Goal: Task Accomplishment & Management: Use online tool/utility

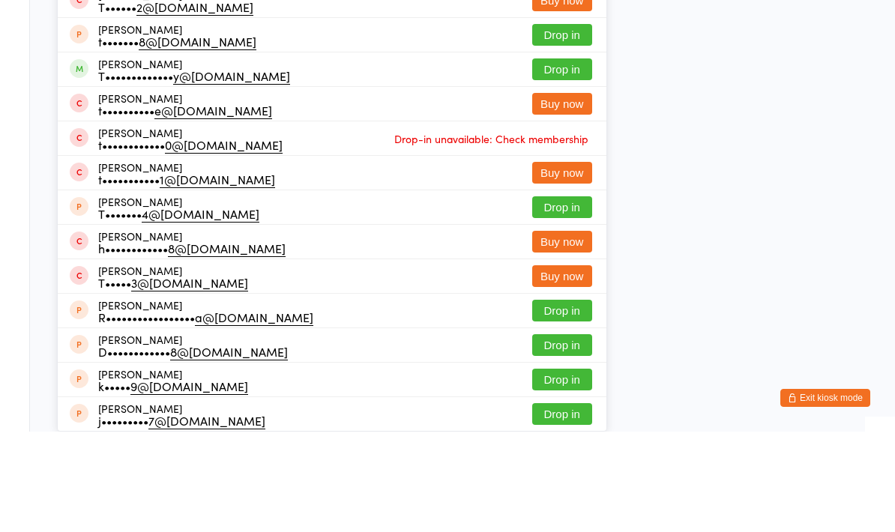
type input "[PERSON_NAME]"
click at [561, 159] on button "Drop in" at bounding box center [562, 170] width 60 height 22
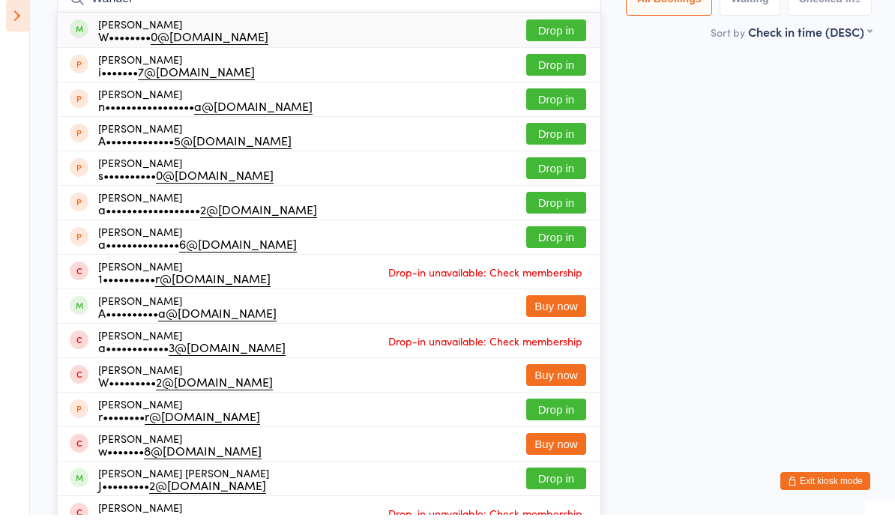
type input "Wander"
click at [554, 58] on button "Drop in" at bounding box center [556, 48] width 60 height 22
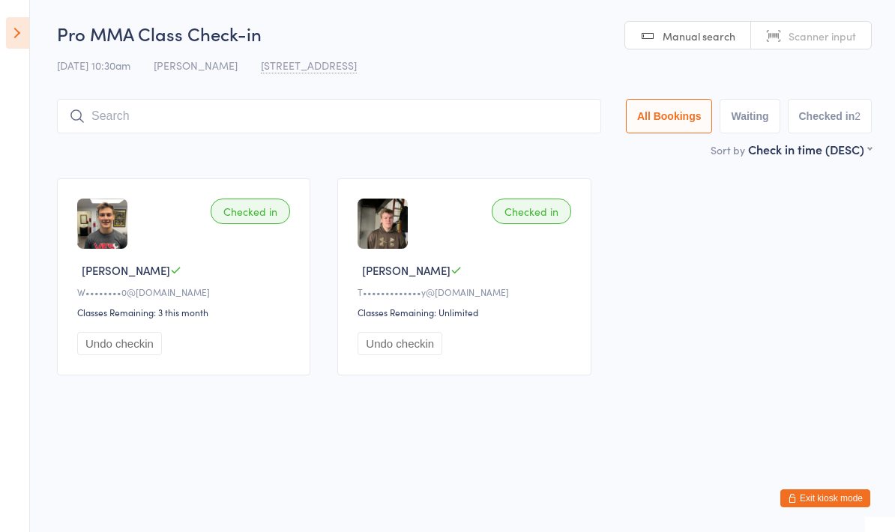
click at [137, 116] on input "search" at bounding box center [329, 116] width 544 height 34
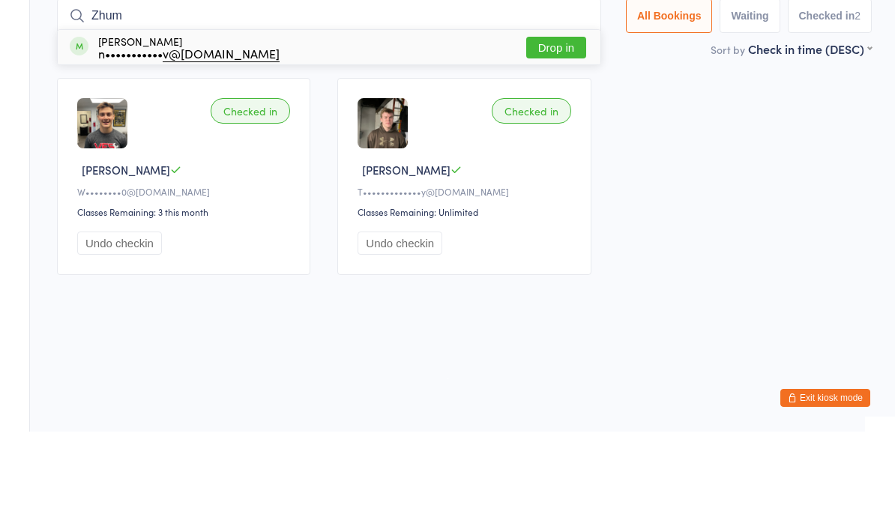
click at [537, 99] on input "Zhum" at bounding box center [329, 116] width 544 height 34
type input "Zhum"
click at [553, 137] on button "Drop in" at bounding box center [556, 148] width 60 height 22
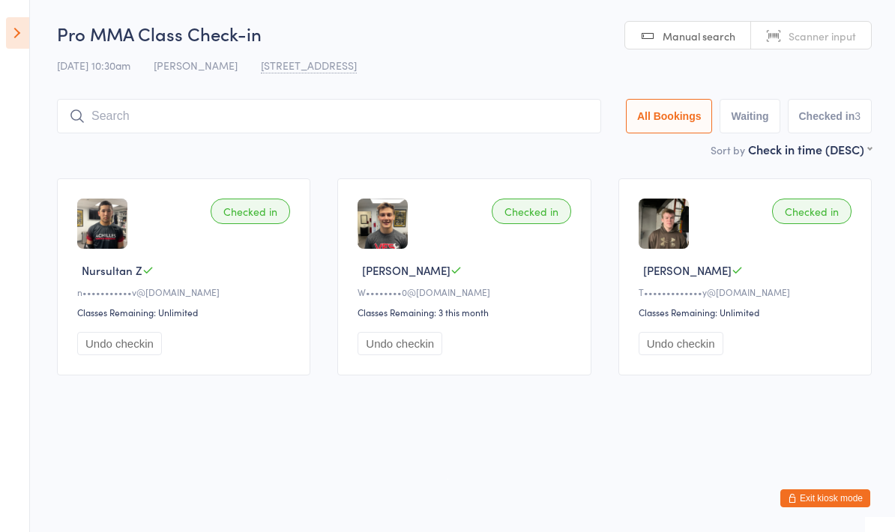
click at [210, 93] on div "Pro MMA Class Check-in [DATE] 10:30am [PERSON_NAME] [STREET_ADDRESS] Manual sea…" at bounding box center [464, 81] width 814 height 120
click at [187, 116] on input "search" at bounding box center [329, 116] width 544 height 34
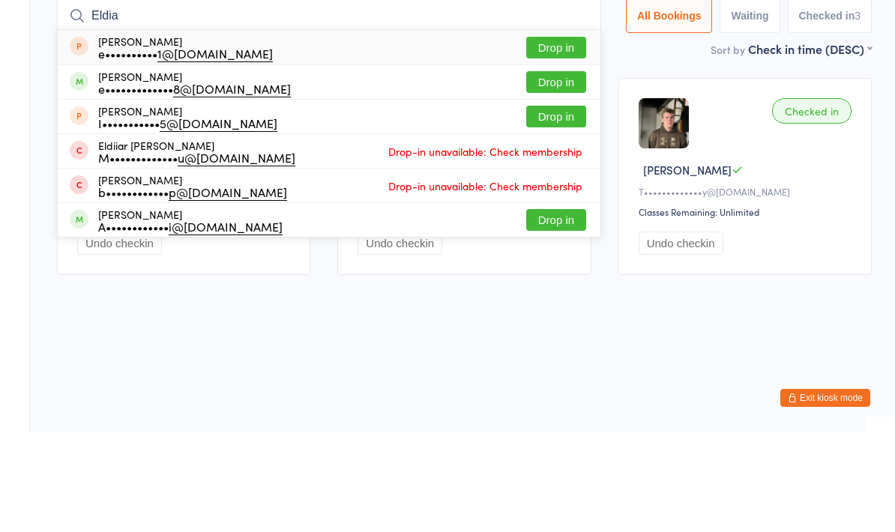
type input "Eldia"
click at [565, 172] on button "Drop in" at bounding box center [556, 183] width 60 height 22
